Goal: Information Seeking & Learning: Learn about a topic

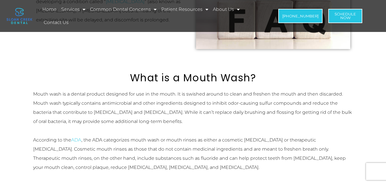
scroll to position [171, 0]
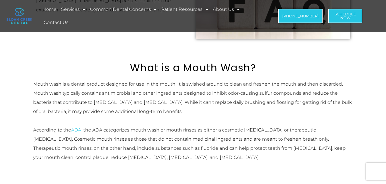
click at [115, 82] on p "Mouth wash is a dental product designed for use in the mouth. It is swished aro…" at bounding box center [193, 98] width 320 height 37
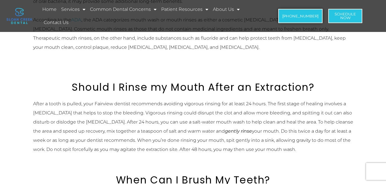
scroll to position [286, 0]
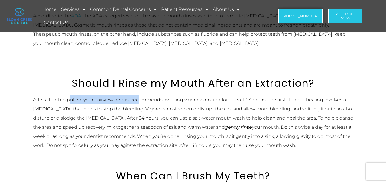
drag, startPoint x: 71, startPoint y: 100, endPoint x: 139, endPoint y: 101, distance: 68.9
click at [139, 101] on div "After a tooth is pulled, your Fairview dentist recommends avoiding vigorous rin…" at bounding box center [193, 122] width 320 height 55
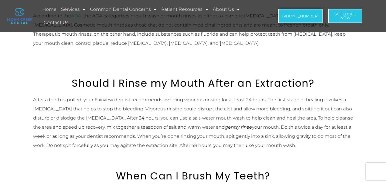
click at [139, 101] on div "After a tooth is pulled, your Fairview dentist recommends avoiding vigorous rin…" at bounding box center [193, 122] width 320 height 55
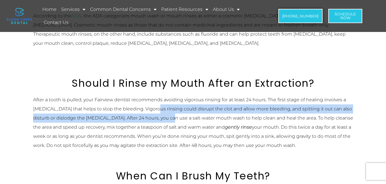
drag, startPoint x: 152, startPoint y: 113, endPoint x: 164, endPoint y: 114, distance: 12.0
click at [163, 114] on div "After a tooth is pulled, your Fairview dentist recommends avoiding vigorous rin…" at bounding box center [193, 122] width 320 height 55
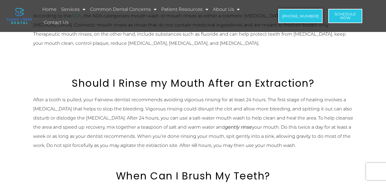
click at [167, 114] on div "After a tooth is pulled, your Fairview dentist recommends avoiding vigorous rin…" at bounding box center [193, 122] width 320 height 55
click at [170, 111] on div "After a tooth is pulled, your Fairview dentist recommends avoiding vigorous rin…" at bounding box center [193, 122] width 320 height 55
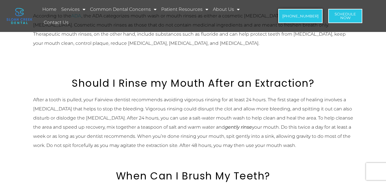
click at [170, 111] on div "After a tooth is pulled, your Fairview dentist recommends avoiding vigorous rin…" at bounding box center [193, 122] width 320 height 55
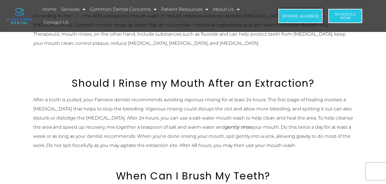
click at [170, 111] on div "After a tooth is pulled, your Fairview dentist recommends avoiding vigorous rin…" at bounding box center [193, 122] width 320 height 55
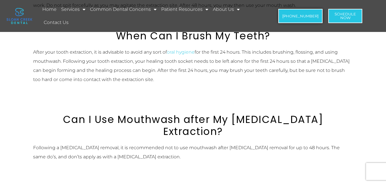
scroll to position [429, 0]
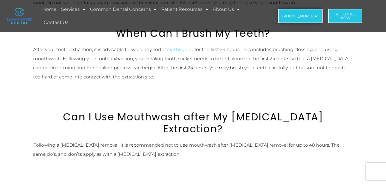
click at [175, 65] on p "After your tooth extraction, it is advisable to avoid any sort of oral hygiene …" at bounding box center [193, 63] width 320 height 37
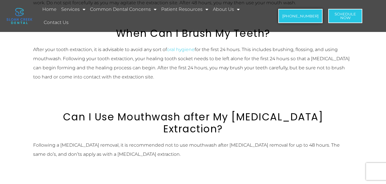
click at [175, 65] on p "After your tooth extraction, it is advisable to avoid any sort of oral hygiene …" at bounding box center [193, 63] width 320 height 37
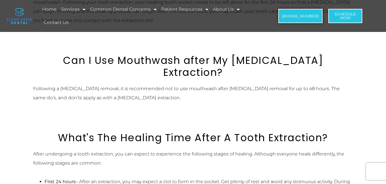
scroll to position [486, 0]
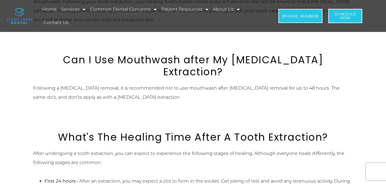
click at [175, 65] on h2 "Can I Use Mouthwash after My [MEDICAL_DATA] Extraction?" at bounding box center [193, 66] width 320 height 24
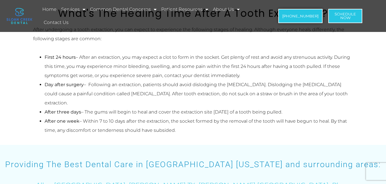
scroll to position [600, 0]
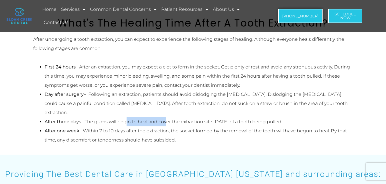
drag, startPoint x: 124, startPoint y: 99, endPoint x: 164, endPoint y: 103, distance: 39.6
click at [164, 117] on li "After three days – The gums will begin to heal and cover the extraction site [D…" at bounding box center [199, 121] width 309 height 9
drag, startPoint x: 164, startPoint y: 103, endPoint x: 211, endPoint y: 103, distance: 46.9
click at [211, 117] on li "After three days – The gums will begin to heal and cover the extraction site [D…" at bounding box center [199, 121] width 309 height 9
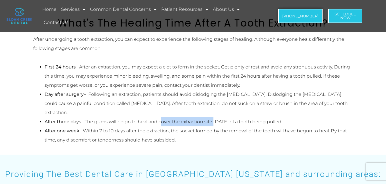
click at [211, 117] on li "After three days – The gums will begin to heal and cover the extraction site [D…" at bounding box center [199, 121] width 309 height 9
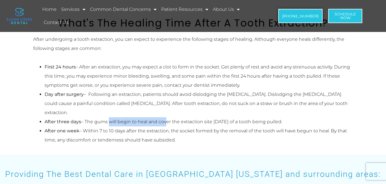
drag, startPoint x: 109, startPoint y: 103, endPoint x: 164, endPoint y: 103, distance: 55.4
click at [164, 117] on li "After three days – The gums will begin to heal and cover the extraction site [D…" at bounding box center [199, 121] width 309 height 9
click at [117, 117] on li "After three days – The gums will begin to heal and cover the extraction site [D…" at bounding box center [199, 121] width 309 height 9
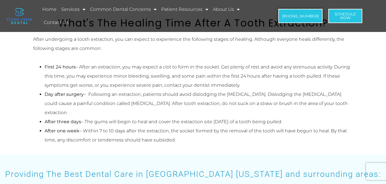
click at [117, 117] on li "After three days – The gums will begin to heal and cover the extraction site [D…" at bounding box center [199, 121] width 309 height 9
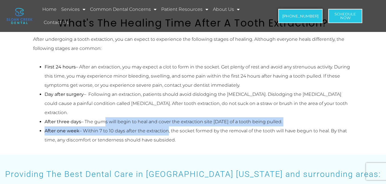
drag, startPoint x: 101, startPoint y: 102, endPoint x: 165, endPoint y: 106, distance: 64.1
click at [165, 106] on ul "First 24 hours – After an extraction, you may expect a clot to form in the sock…" at bounding box center [193, 104] width 320 height 82
click at [175, 117] on li "After three days – The gums will begin to heal and cover the extraction site [D…" at bounding box center [199, 121] width 309 height 9
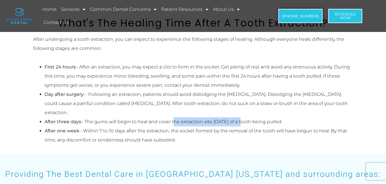
drag, startPoint x: 175, startPoint y: 102, endPoint x: 230, endPoint y: 103, distance: 54.3
click at [230, 117] on li "After three days – The gums will begin to heal and cover the extraction site [D…" at bounding box center [199, 121] width 309 height 9
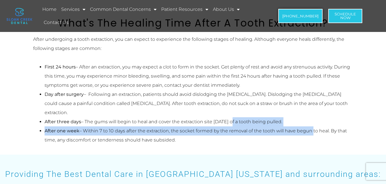
drag, startPoint x: 230, startPoint y: 103, endPoint x: 297, endPoint y: 109, distance: 67.7
click at [297, 109] on ul "First 24 hours – After an extraction, you may expect a clot to form in the sock…" at bounding box center [193, 104] width 320 height 82
click at [297, 127] on li "After one week – Within 7 to 10 days after the extraction, the socket formed by…" at bounding box center [199, 136] width 309 height 18
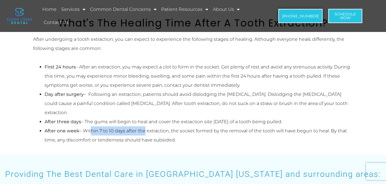
drag, startPoint x: 89, startPoint y: 109, endPoint x: 143, endPoint y: 108, distance: 54.0
click at [143, 127] on li "After one week – Within 7 to 10 days after the extraction, the socket formed by…" at bounding box center [199, 136] width 309 height 18
drag, startPoint x: 111, startPoint y: 109, endPoint x: 160, endPoint y: 109, distance: 48.9
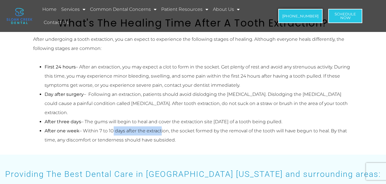
click at [160, 127] on li "After one week – Within 7 to 10 days after the extraction, the socket formed by…" at bounding box center [199, 136] width 309 height 18
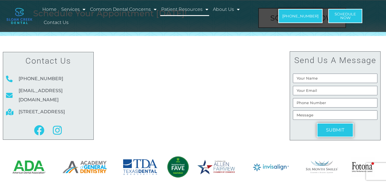
scroll to position [686, 0]
